Goal: Task Accomplishment & Management: Use online tool/utility

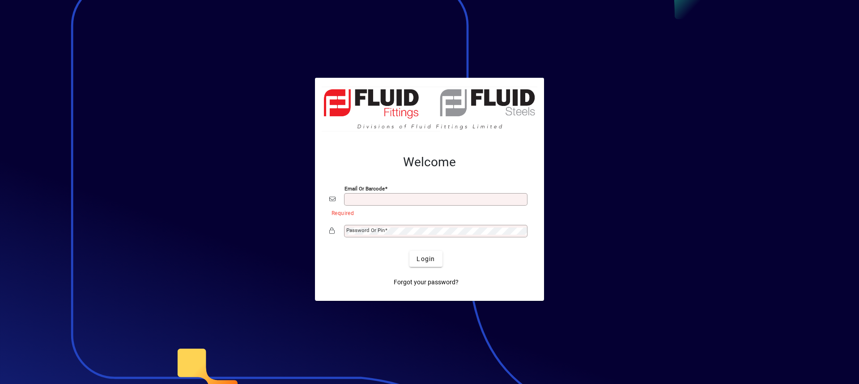
click at [379, 201] on input "Email or Barcode" at bounding box center [436, 199] width 181 height 7
type input "**********"
click at [361, 230] on mat-label "Password or Pin" at bounding box center [365, 230] width 38 height 6
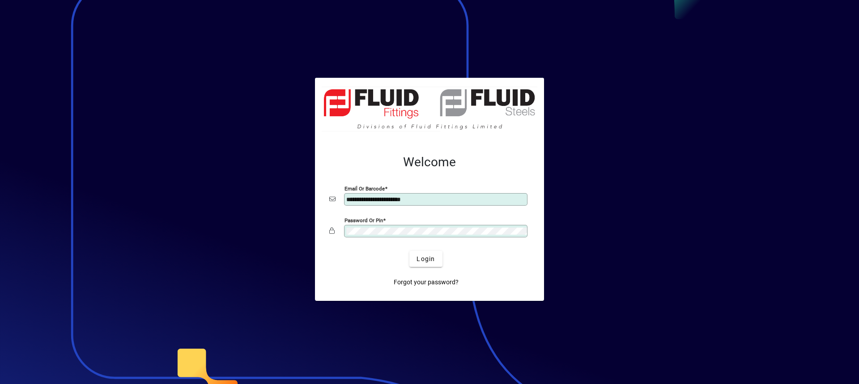
click at [409, 251] on button "Login" at bounding box center [425, 259] width 33 height 16
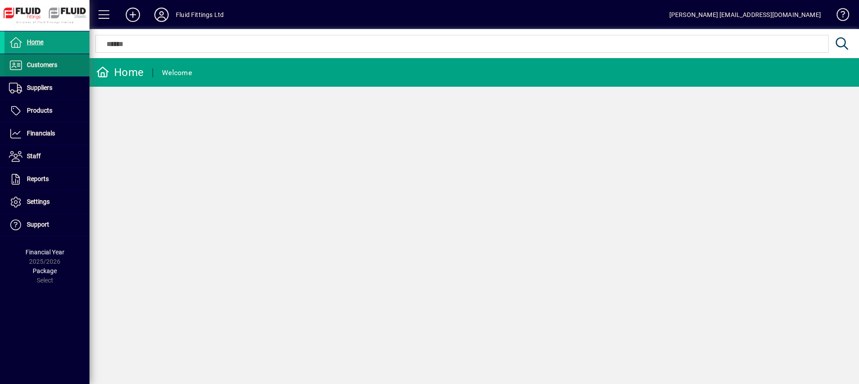
click at [48, 69] on span "Customers" at bounding box center [30, 65] width 53 height 11
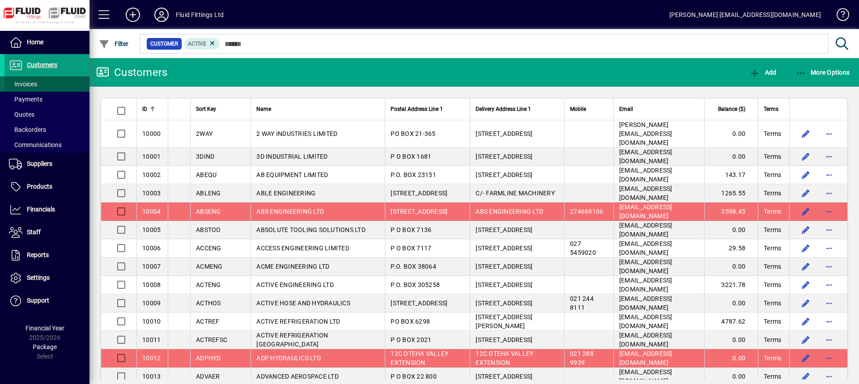
click at [42, 83] on span at bounding box center [46, 83] width 85 height 21
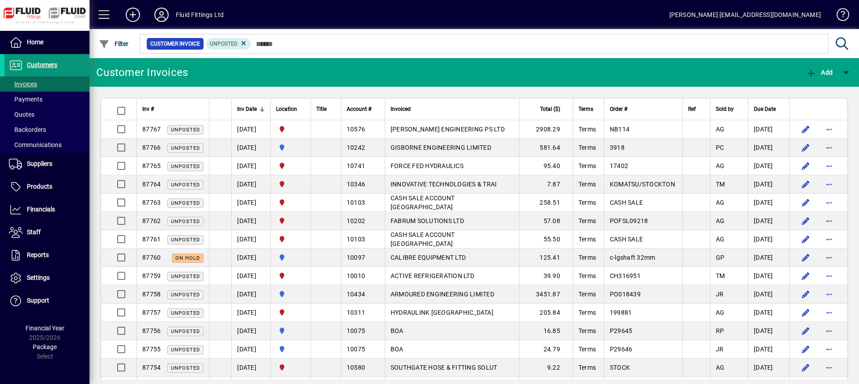
click at [30, 62] on span "Customers" at bounding box center [42, 64] width 30 height 7
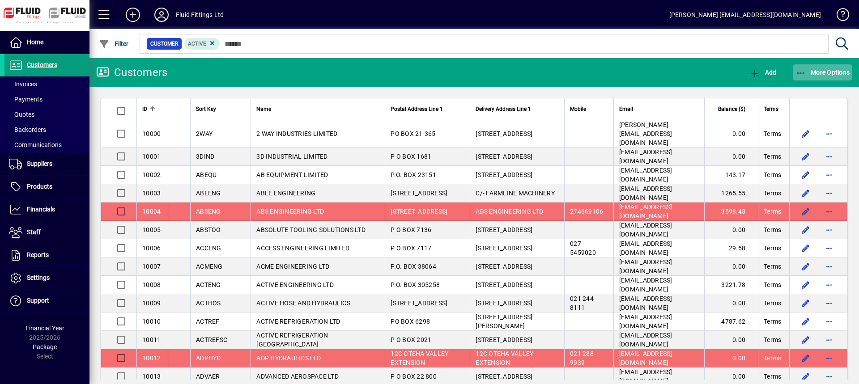
click at [843, 69] on span "More Options" at bounding box center [823, 72] width 55 height 7
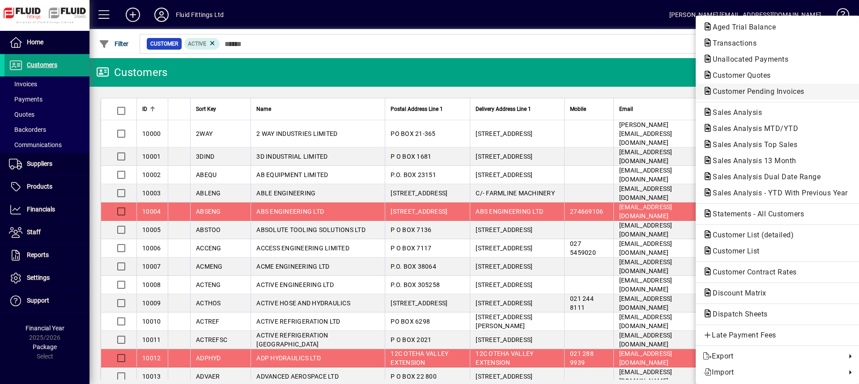
click at [748, 92] on span "Customer Pending Invoices" at bounding box center [756, 91] width 106 height 9
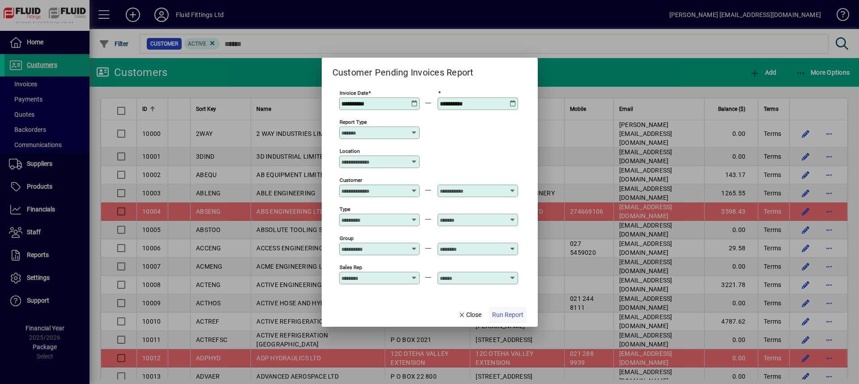
click at [501, 314] on span "Run Report" at bounding box center [507, 315] width 31 height 9
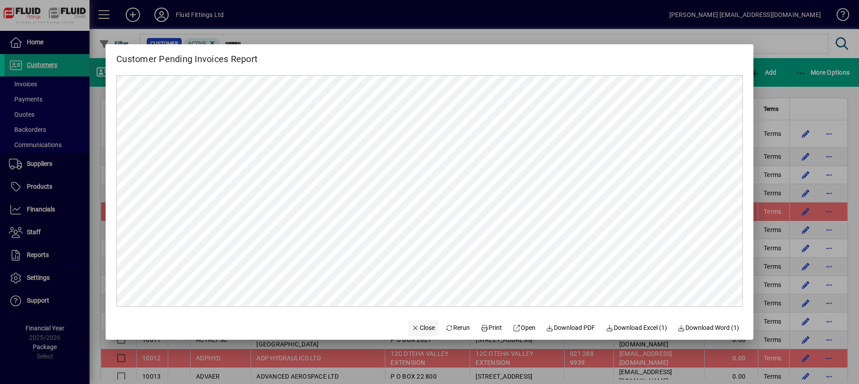
click at [417, 324] on span "Close" at bounding box center [423, 328] width 23 height 9
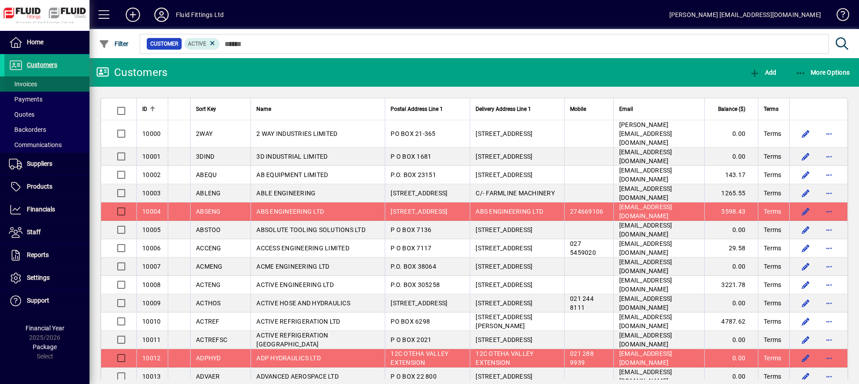
click at [46, 88] on span at bounding box center [46, 83] width 85 height 21
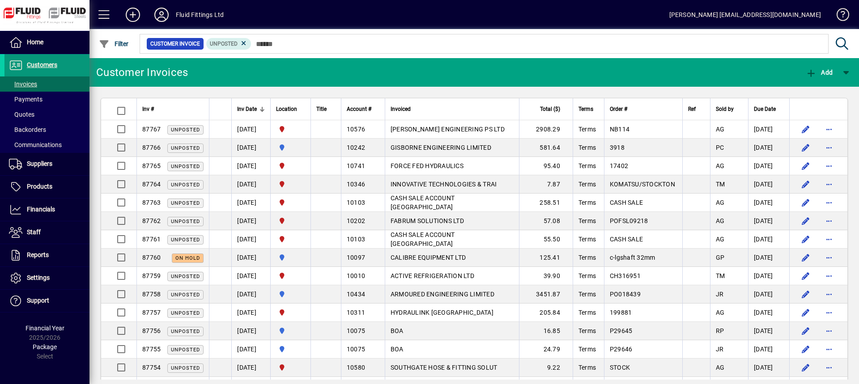
drag, startPoint x: 51, startPoint y: 61, endPoint x: 79, endPoint y: 61, distance: 27.7
click at [51, 61] on span "Customers" at bounding box center [30, 65] width 53 height 11
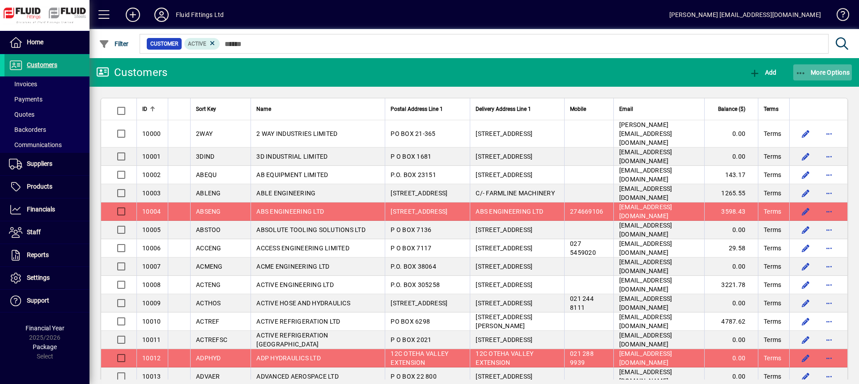
click at [824, 70] on span "More Options" at bounding box center [823, 72] width 55 height 7
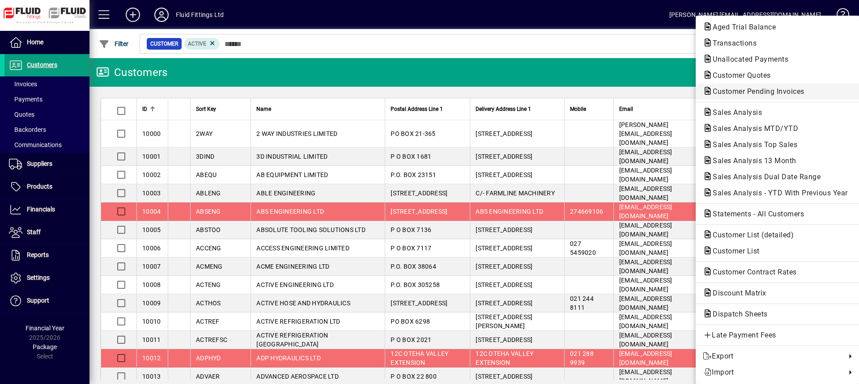
click at [737, 92] on span "Customer Pending Invoices" at bounding box center [756, 91] width 106 height 9
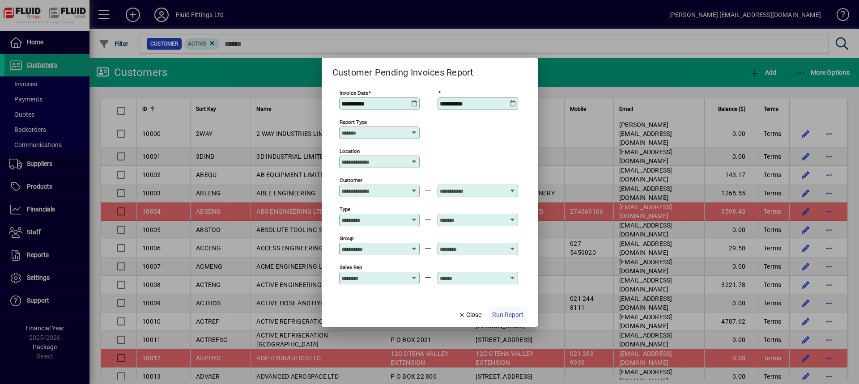
click at [508, 314] on span "Run Report" at bounding box center [507, 315] width 31 height 9
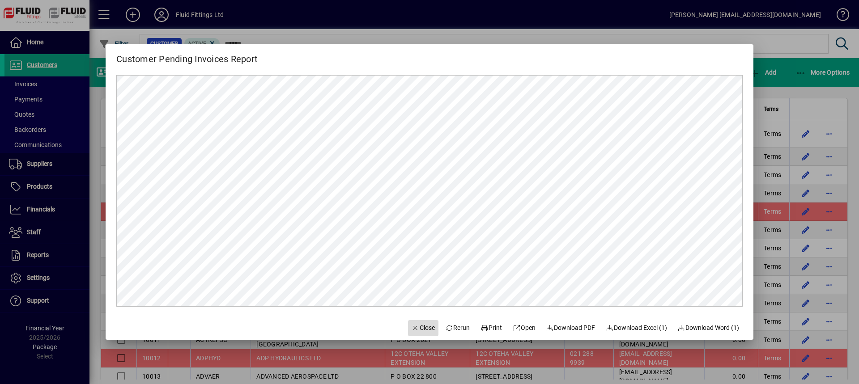
click at [415, 329] on span "Close" at bounding box center [423, 328] width 23 height 9
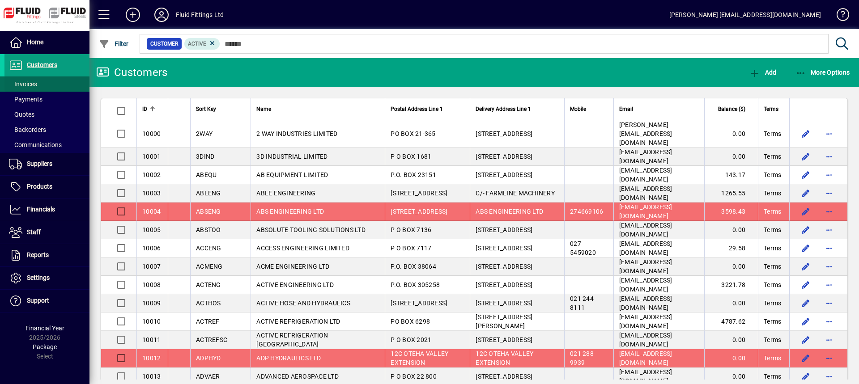
click at [17, 85] on span "Invoices" at bounding box center [23, 84] width 28 height 7
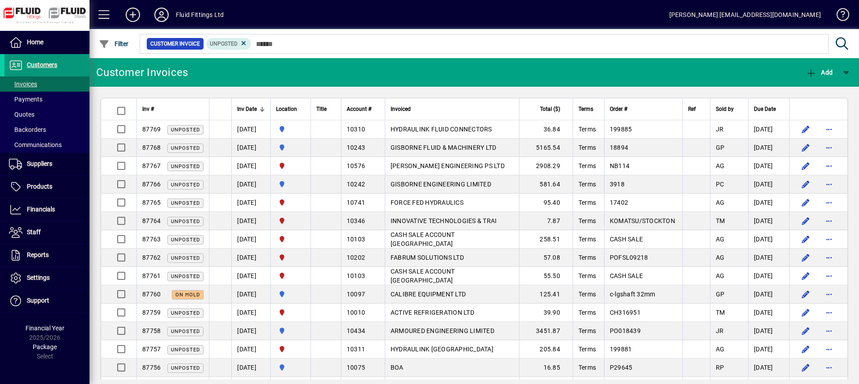
click at [40, 64] on span "Customers" at bounding box center [42, 64] width 30 height 7
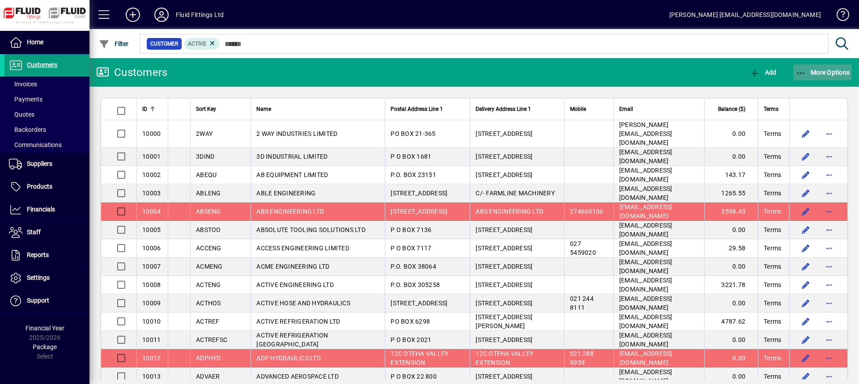
click at [836, 71] on span "More Options" at bounding box center [823, 72] width 55 height 7
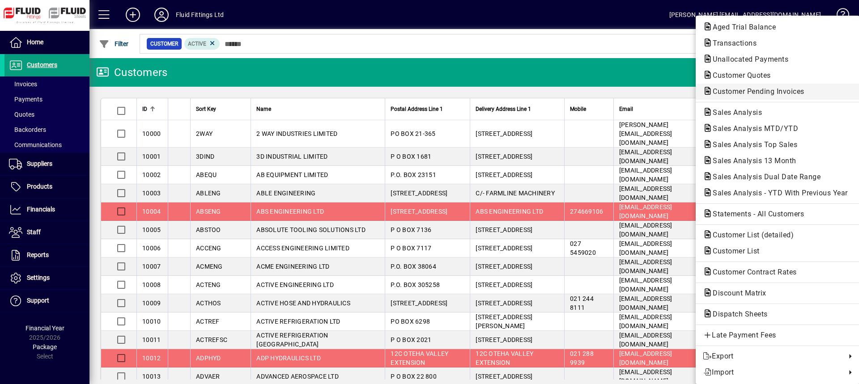
click at [752, 91] on span "Customer Pending Invoices" at bounding box center [756, 91] width 106 height 9
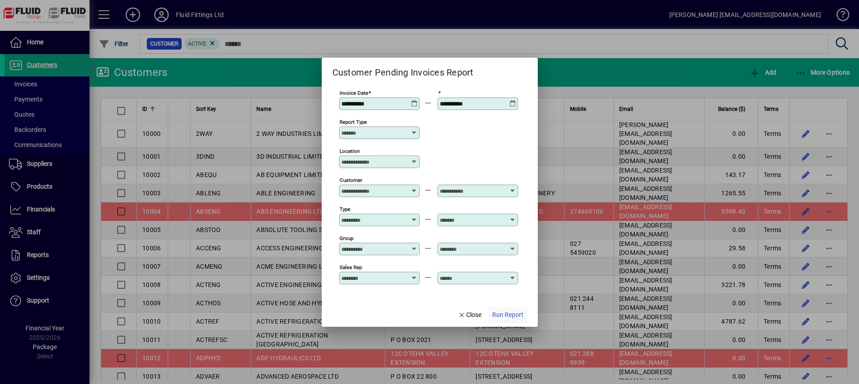
click at [516, 315] on span "Run Report" at bounding box center [507, 315] width 31 height 9
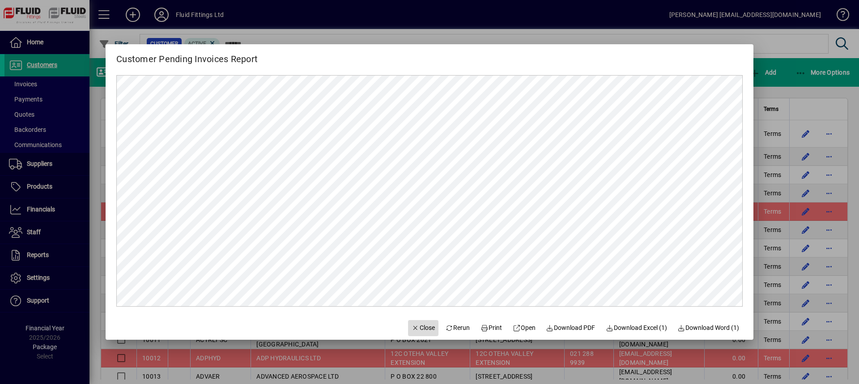
click at [424, 329] on span "Close" at bounding box center [423, 328] width 23 height 9
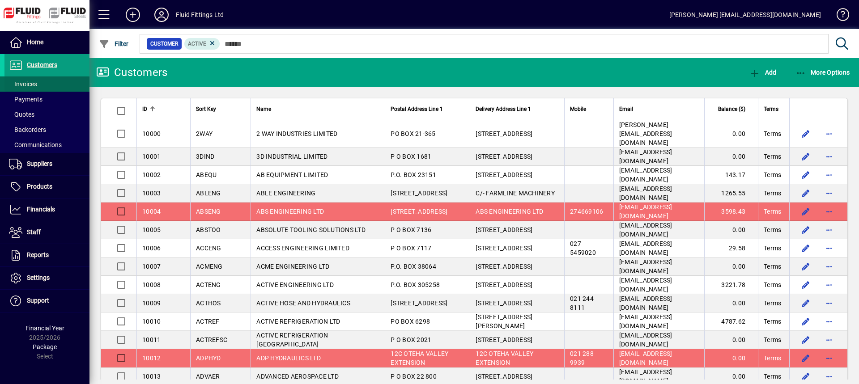
click at [34, 85] on span "Invoices" at bounding box center [23, 84] width 28 height 7
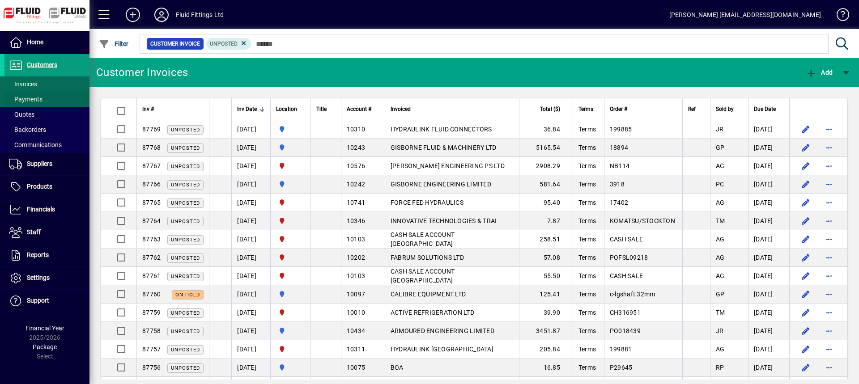
click at [39, 101] on span "Payments" at bounding box center [26, 99] width 34 height 7
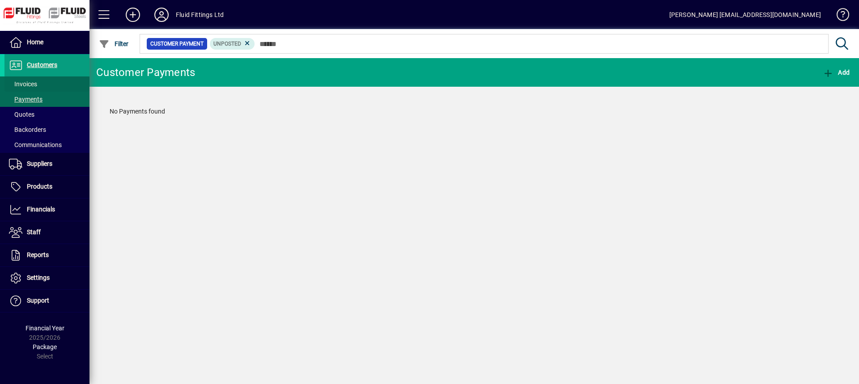
click at [43, 84] on span at bounding box center [46, 83] width 85 height 21
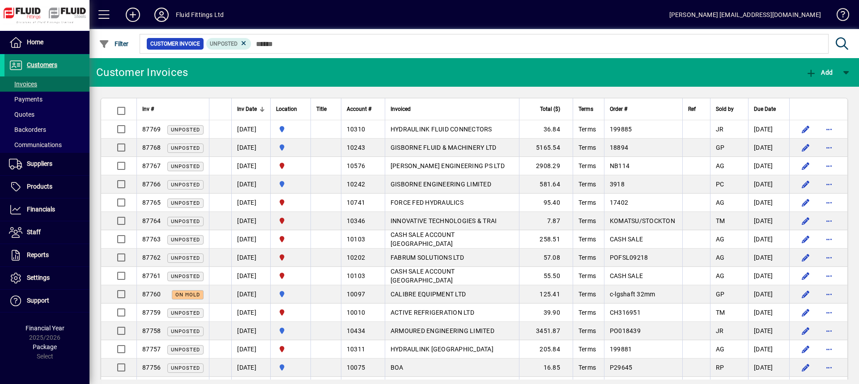
click at [39, 67] on span "Customers" at bounding box center [42, 64] width 30 height 7
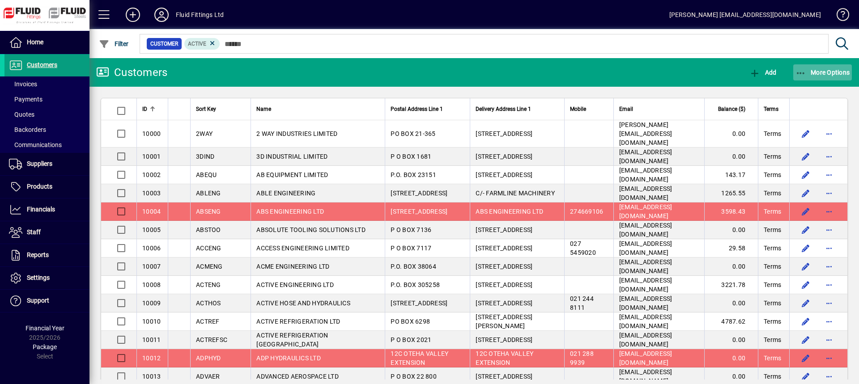
click at [813, 68] on span "button" at bounding box center [822, 72] width 59 height 21
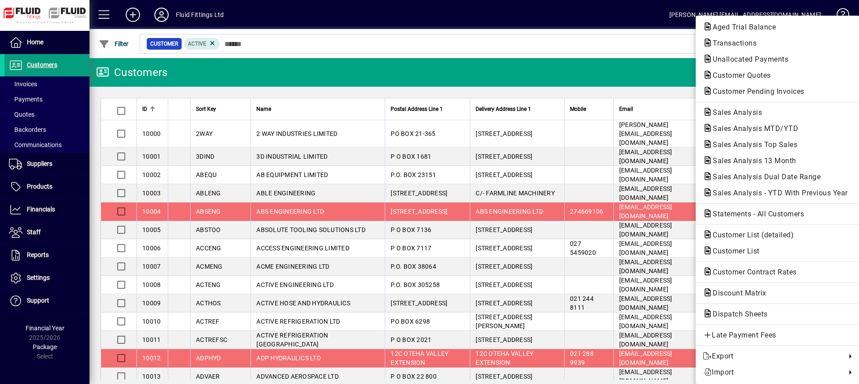
click at [736, 94] on span "Customer Pending Invoices" at bounding box center [756, 91] width 106 height 9
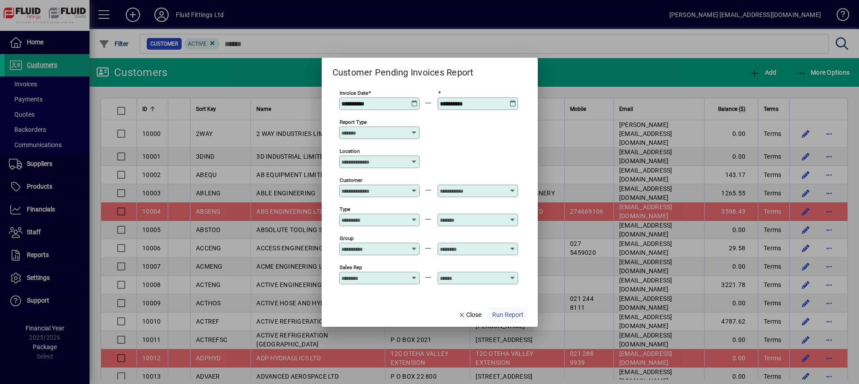
click at [519, 315] on span "Run Report" at bounding box center [507, 315] width 31 height 9
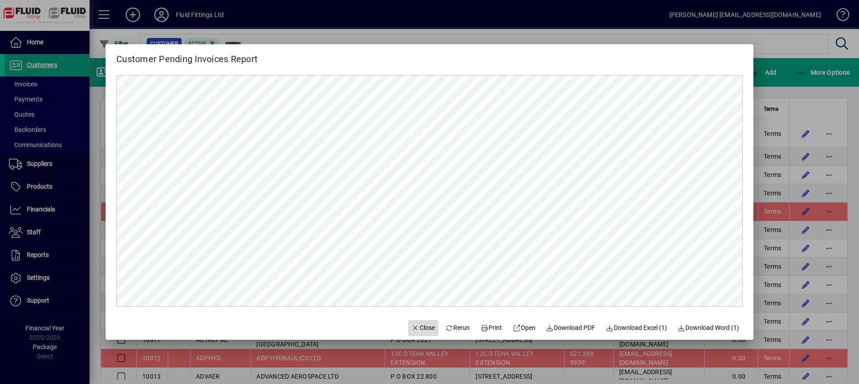
click at [428, 327] on span "button" at bounding box center [423, 328] width 30 height 21
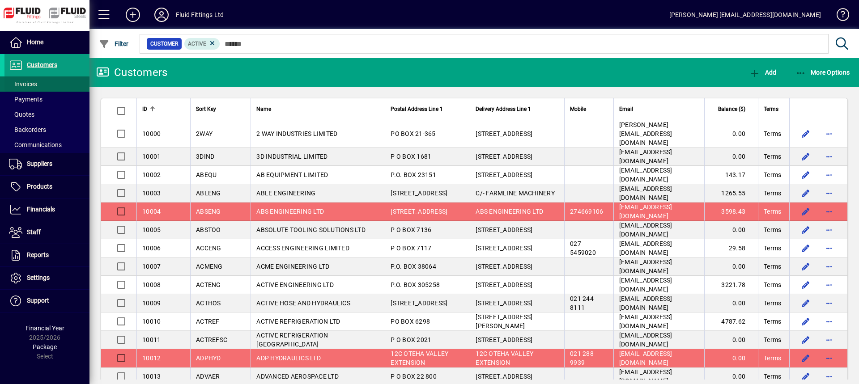
click at [45, 81] on span at bounding box center [46, 83] width 85 height 21
